Goal: Find specific page/section

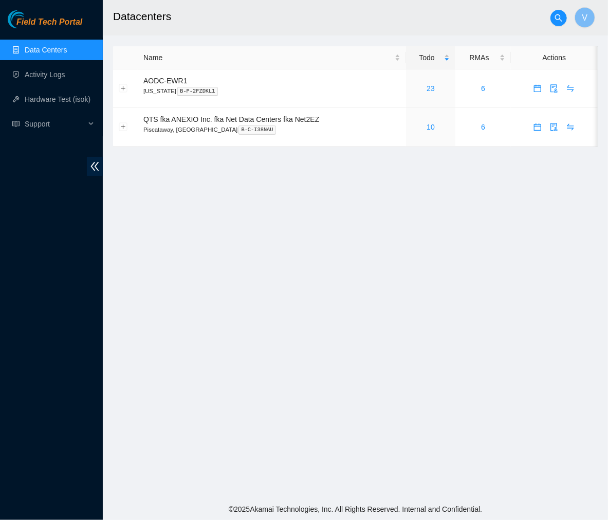
click at [449, 245] on main "Datacenters V Name Todo RMAs Actions AODC-EWR1 New Jersey B-P-2FZDKL1 23 6 QTS …" at bounding box center [355, 249] width 505 height 498
